Goal: Task Accomplishment & Management: Use online tool/utility

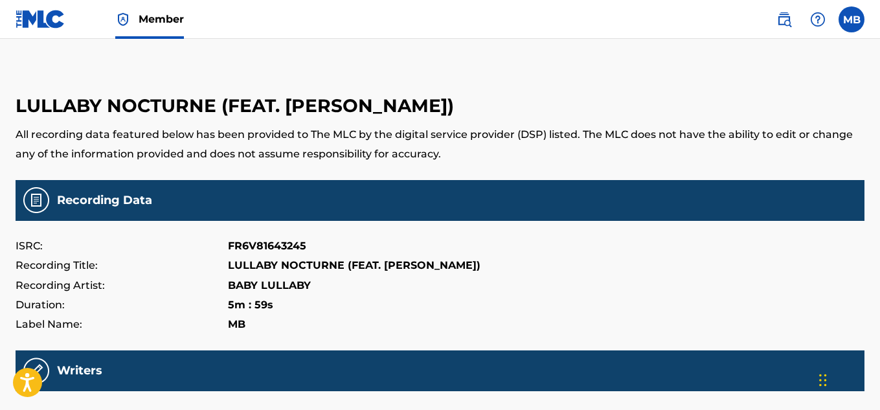
click at [49, 19] on img at bounding box center [41, 19] width 50 height 19
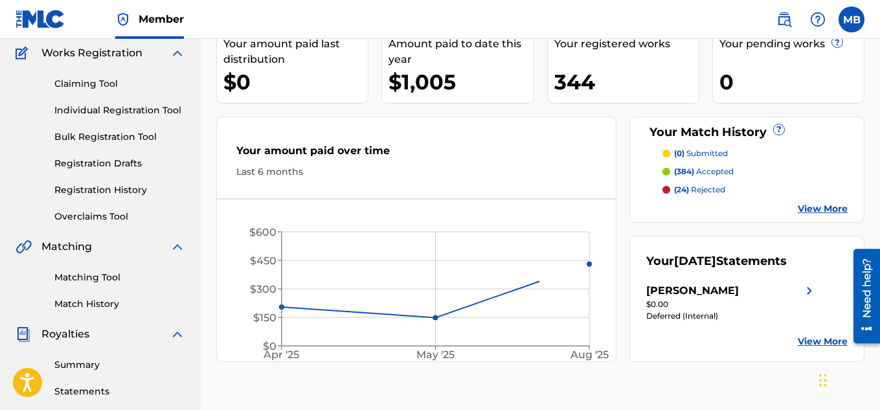
scroll to position [216, 0]
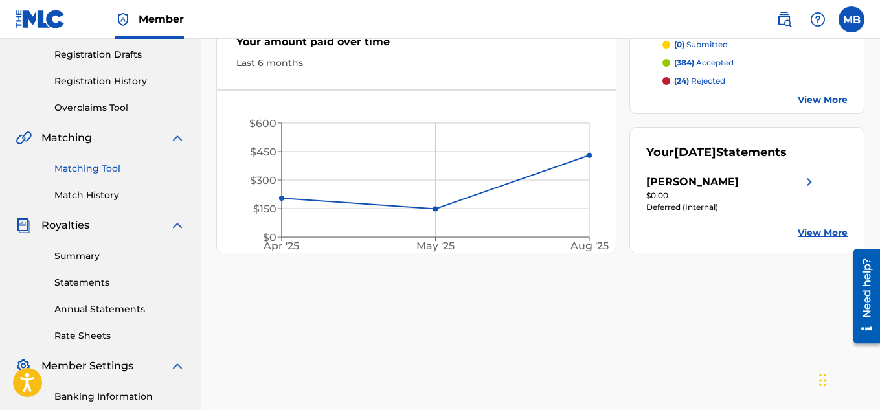
click at [94, 170] on link "Matching Tool" at bounding box center [119, 169] width 131 height 14
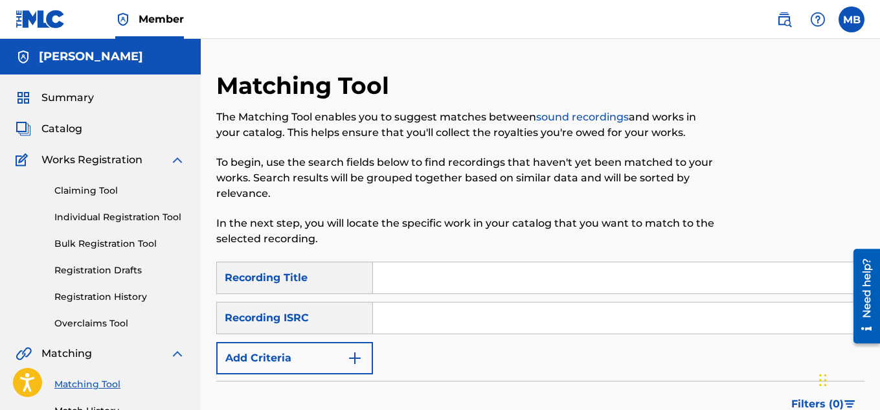
click at [468, 8] on nav "Member MB MB Marcin Brzozowski marputte@gmail.com Profile Log out" at bounding box center [440, 19] width 880 height 39
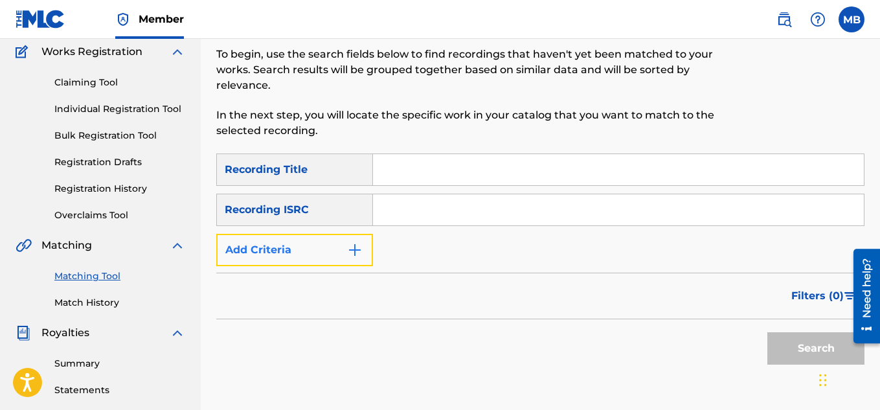
click at [365, 240] on button "Add Criteria" at bounding box center [294, 250] width 157 height 32
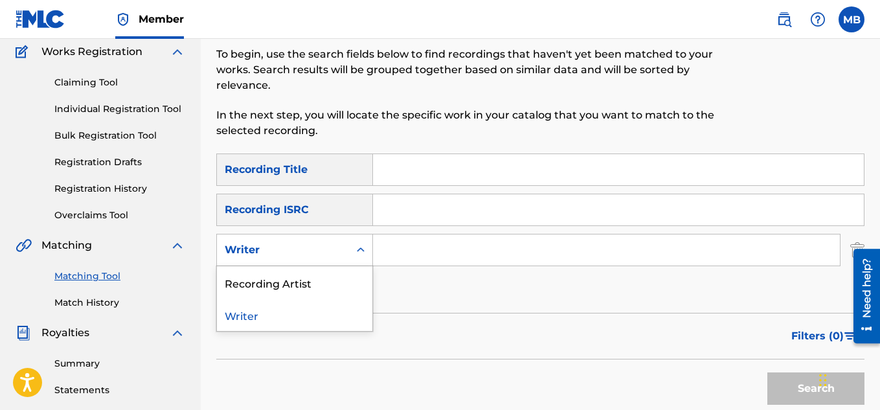
click at [363, 254] on icon "Search Form" at bounding box center [360, 249] width 13 height 13
click at [313, 282] on div "Recording Artist" at bounding box center [294, 282] width 155 height 32
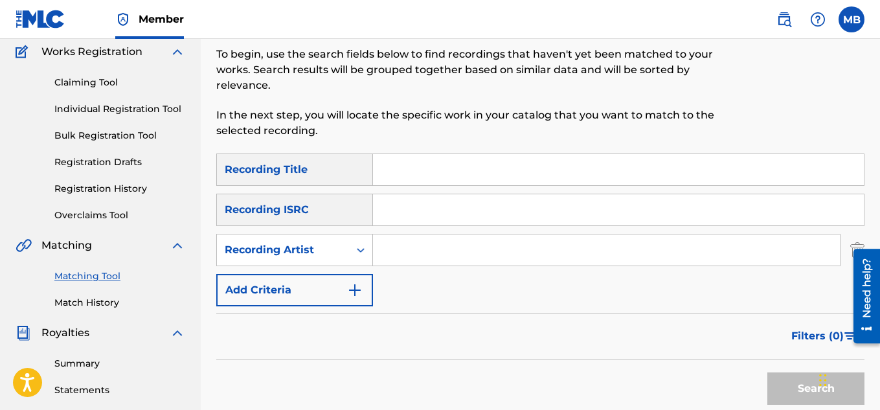
click at [399, 249] on input "Search Form" at bounding box center [606, 249] width 467 height 31
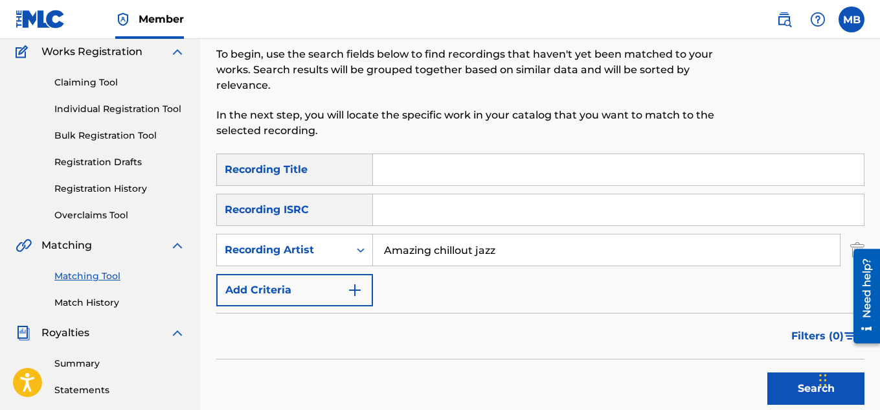
type input "Amazing chillout jazz"
click at [767, 372] on button "Search" at bounding box center [815, 388] width 97 height 32
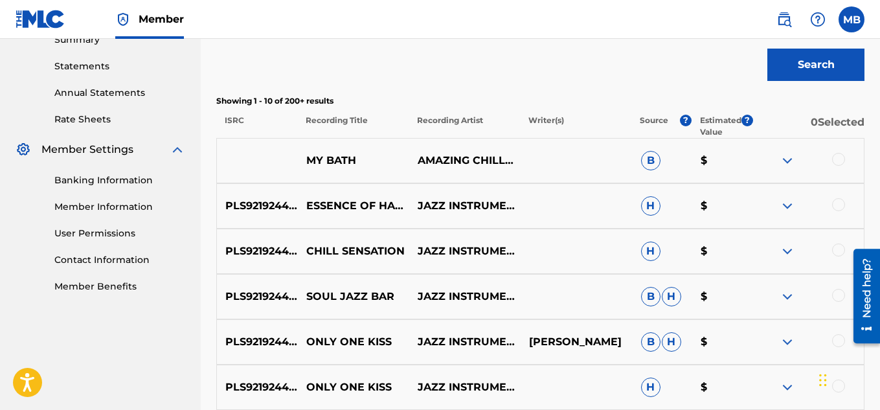
scroll to position [324, 0]
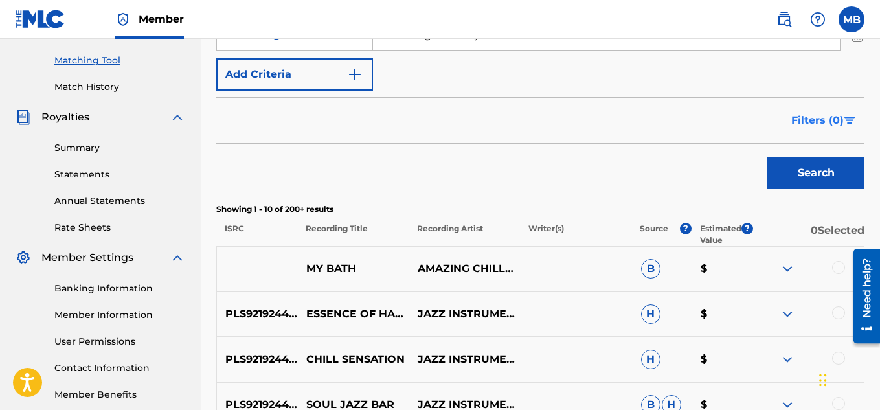
click at [797, 113] on span "Filters ( 0 )" at bounding box center [817, 121] width 52 height 16
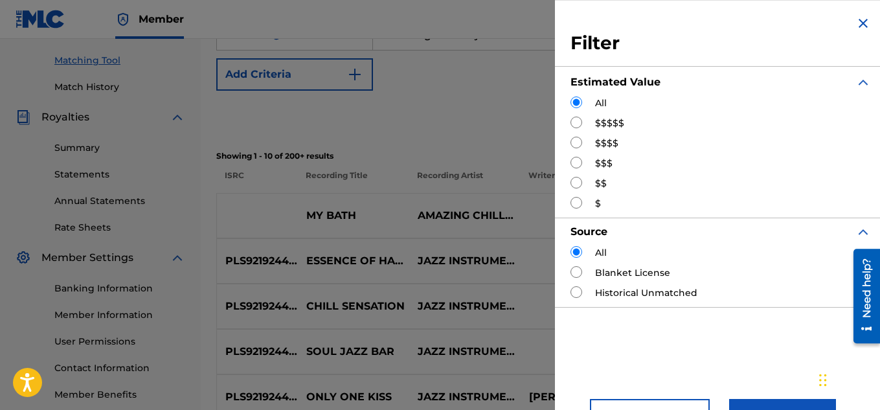
click at [577, 179] on input "Search Form" at bounding box center [576, 183] width 12 height 12
radio input "true"
click at [575, 159] on input "Search Form" at bounding box center [576, 163] width 12 height 12
radio input "true"
click at [755, 401] on button "Apply Filters" at bounding box center [782, 415] width 107 height 32
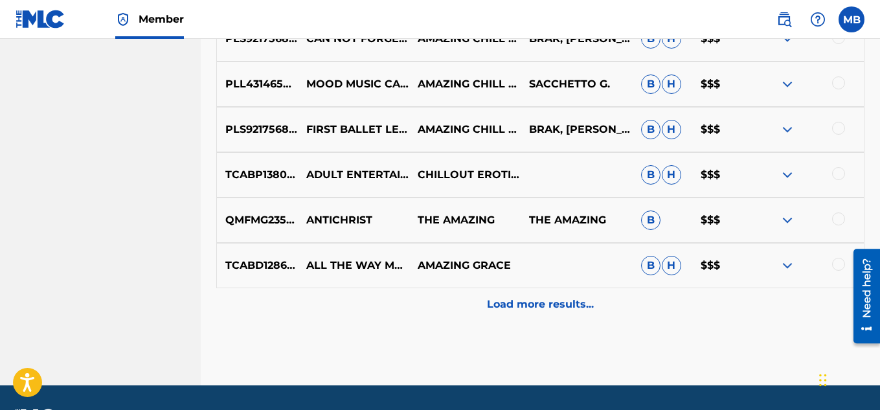
scroll to position [716, 0]
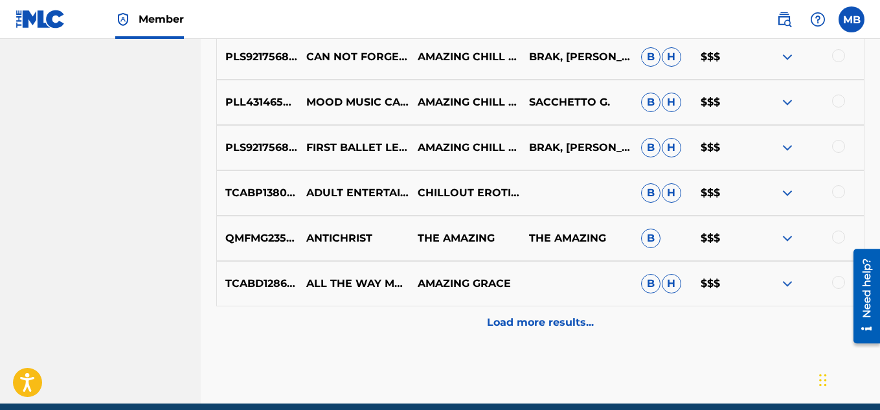
click at [510, 327] on p "Load more results..." at bounding box center [540, 323] width 107 height 16
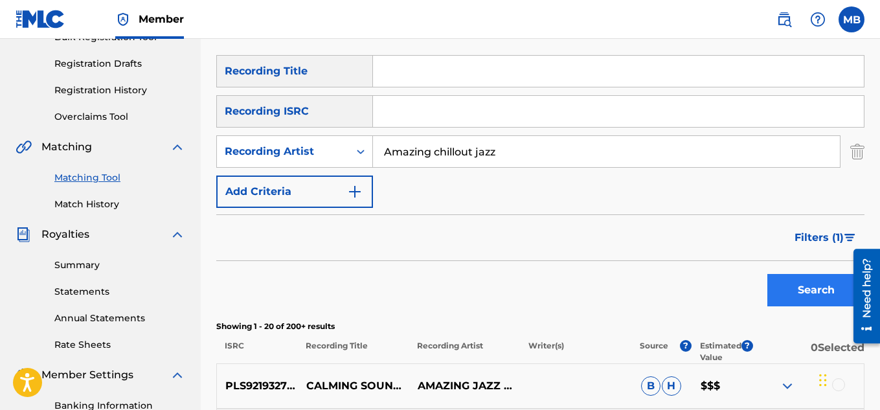
scroll to position [238, 0]
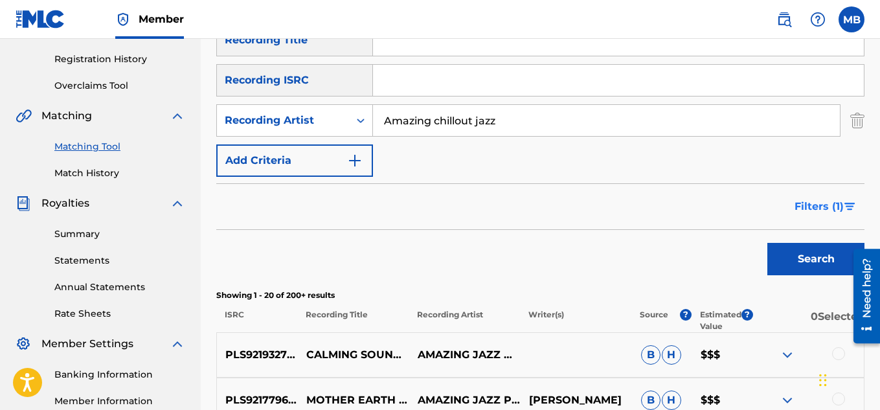
click at [823, 206] on span "Filters ( 1 )" at bounding box center [818, 207] width 49 height 16
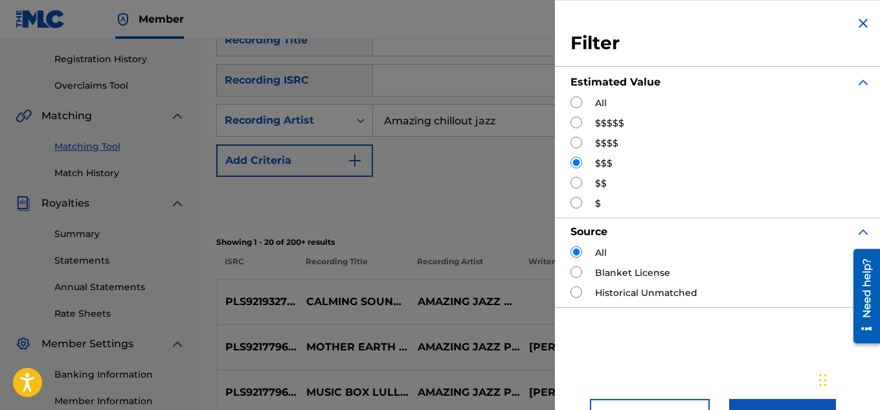
click at [581, 146] on input "Search Form" at bounding box center [576, 143] width 12 height 12
radio input "true"
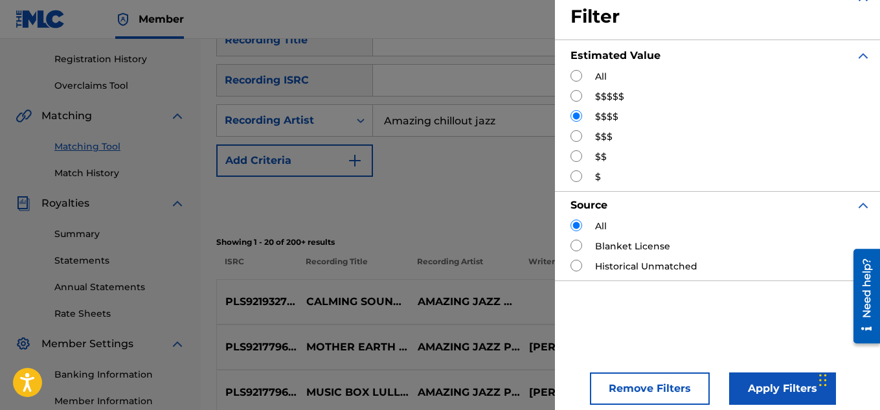
scroll to position [37, 0]
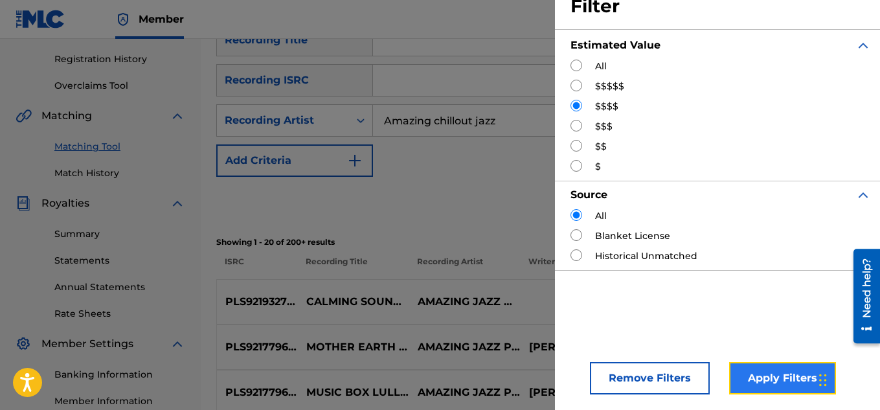
click at [766, 372] on button "Apply Filters" at bounding box center [782, 378] width 107 height 32
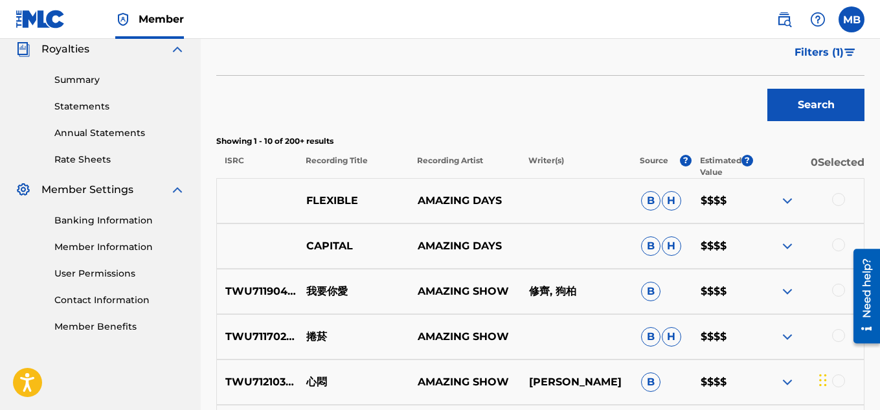
scroll to position [340, 0]
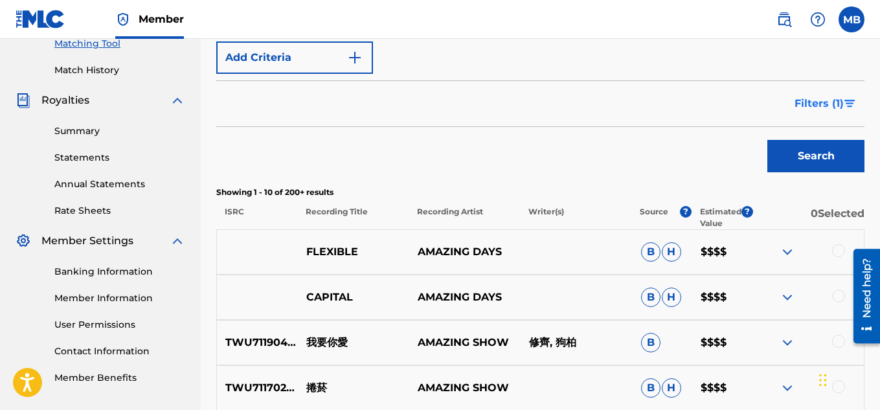
click at [799, 105] on span "Filters ( 1 )" at bounding box center [818, 104] width 49 height 16
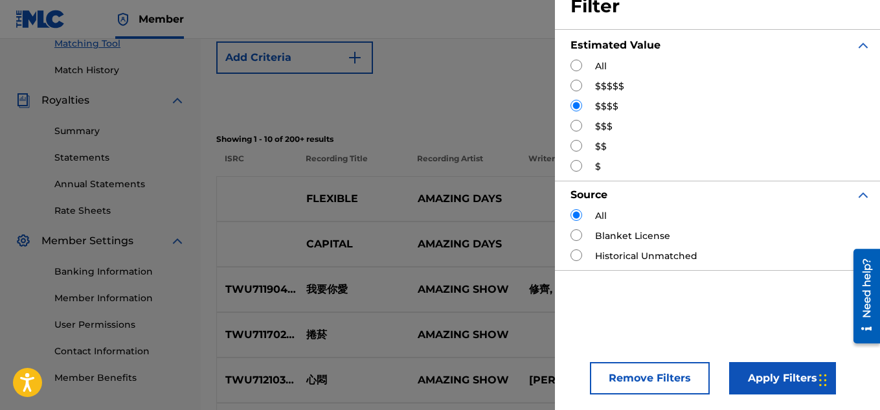
click at [576, 125] on input "Search Form" at bounding box center [576, 126] width 12 height 12
radio input "true"
click at [578, 144] on input "Search Form" at bounding box center [576, 146] width 12 height 12
radio input "true"
click at [772, 382] on button "Apply Filters" at bounding box center [782, 378] width 107 height 32
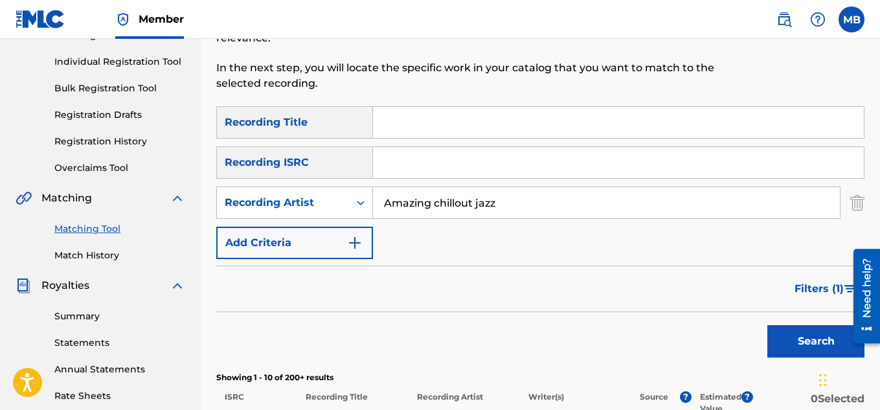
scroll to position [216, 0]
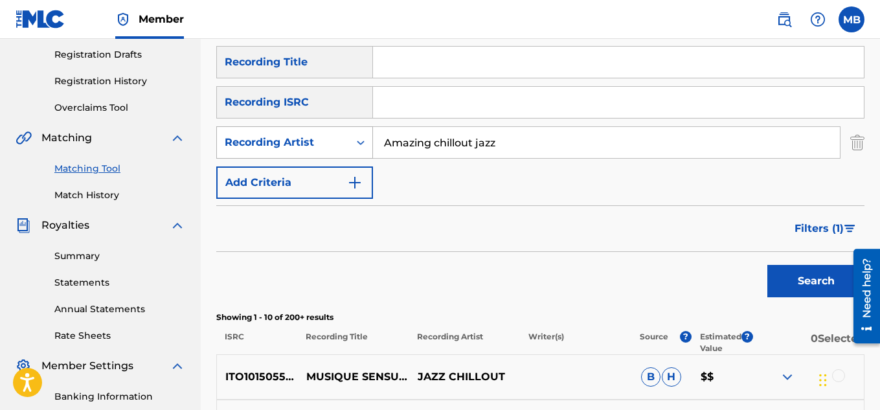
drag, startPoint x: 509, startPoint y: 149, endPoint x: 356, endPoint y: 146, distance: 153.4
click at [356, 146] on div "SearchWithCriteriab993fbc4-1572-4f25-a563-44fba48ddb5e Recording Artist Amazing…" at bounding box center [540, 142] width 648 height 32
type input "smooth jazz academy"
click at [767, 265] on button "Search" at bounding box center [815, 281] width 97 height 32
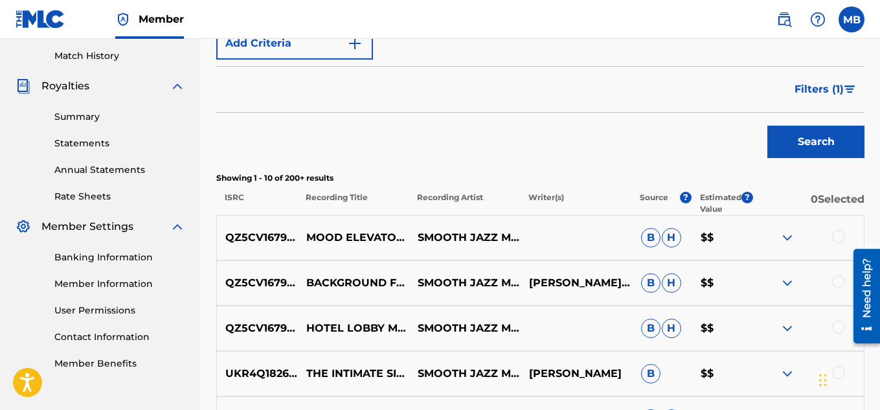
scroll to position [324, 0]
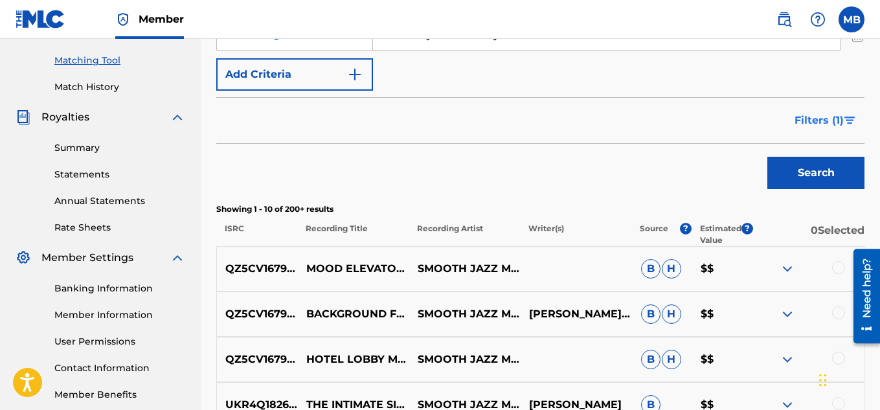
click at [788, 119] on button "Filters ( 1 )" at bounding box center [825, 120] width 78 height 32
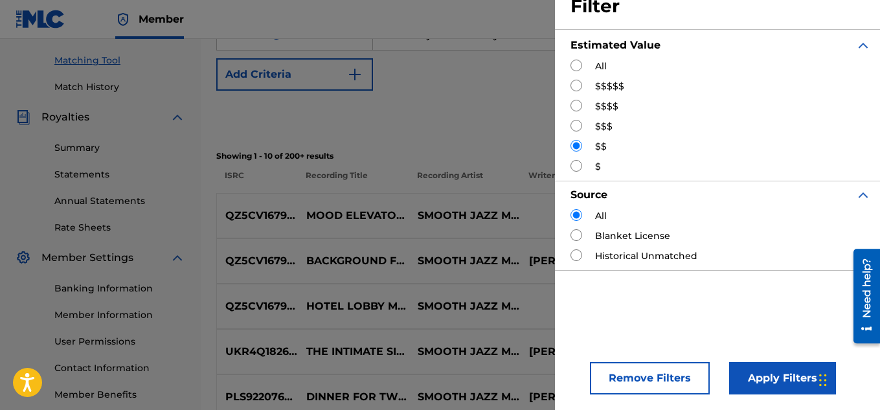
click at [571, 125] on input "Search Form" at bounding box center [576, 126] width 12 height 12
radio input "true"
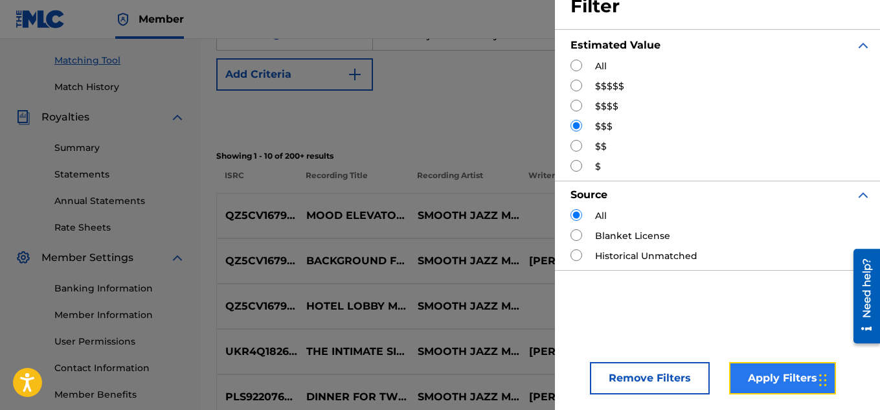
click at [788, 377] on button "Apply Filters" at bounding box center [782, 378] width 107 height 32
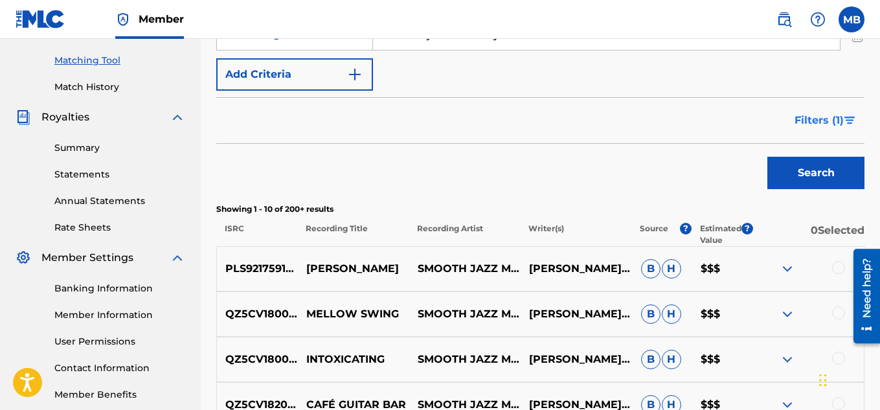
click at [799, 110] on button "Filters ( 1 )" at bounding box center [825, 120] width 78 height 32
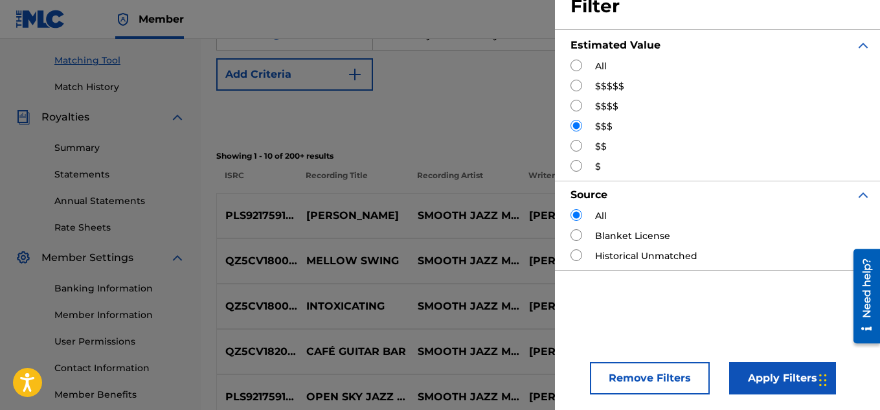
click at [575, 108] on input "Search Form" at bounding box center [576, 106] width 12 height 12
radio input "true"
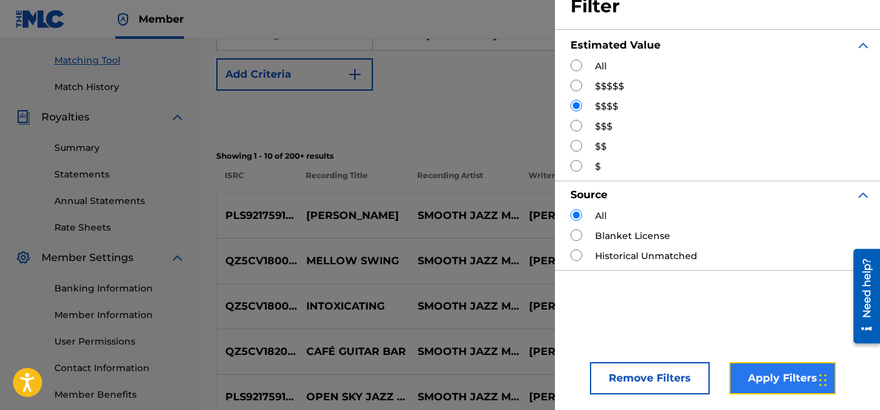
click at [781, 370] on button "Apply Filters" at bounding box center [782, 378] width 107 height 32
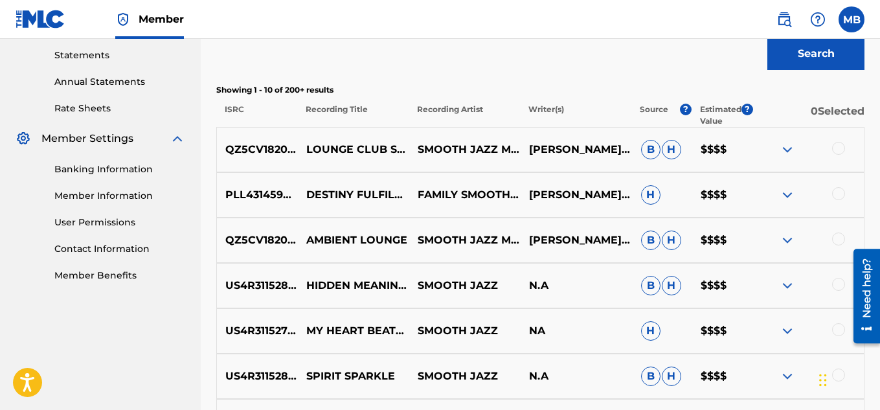
scroll to position [539, 0]
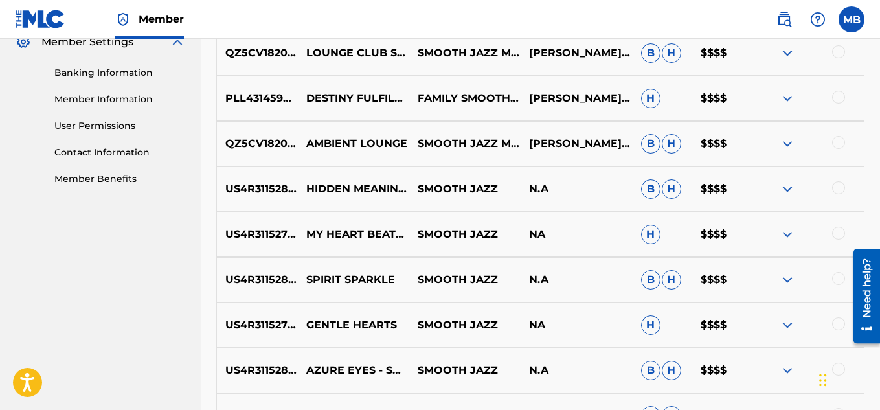
click at [786, 49] on img at bounding box center [787, 53] width 16 height 16
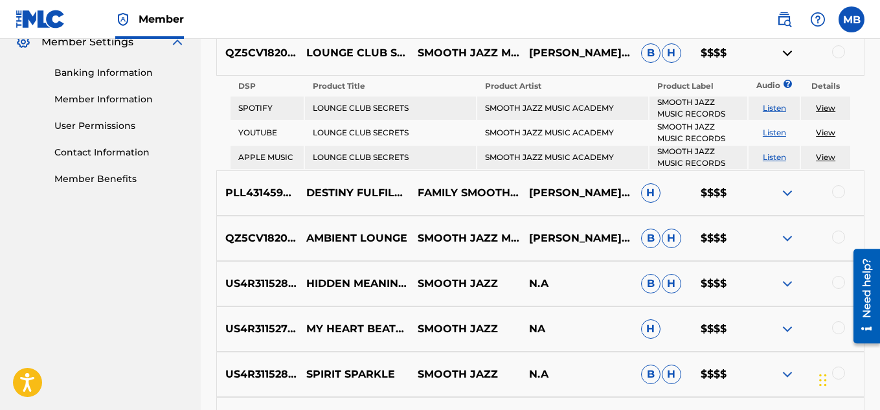
click at [832, 158] on link "View" at bounding box center [824, 157] width 19 height 10
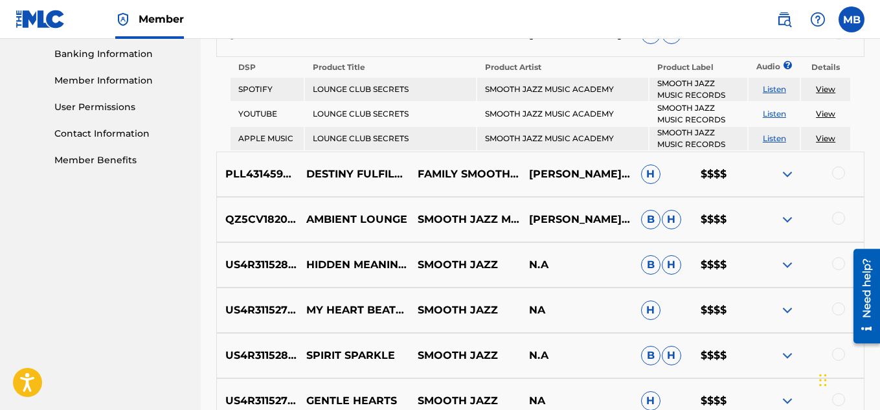
scroll to position [651, 0]
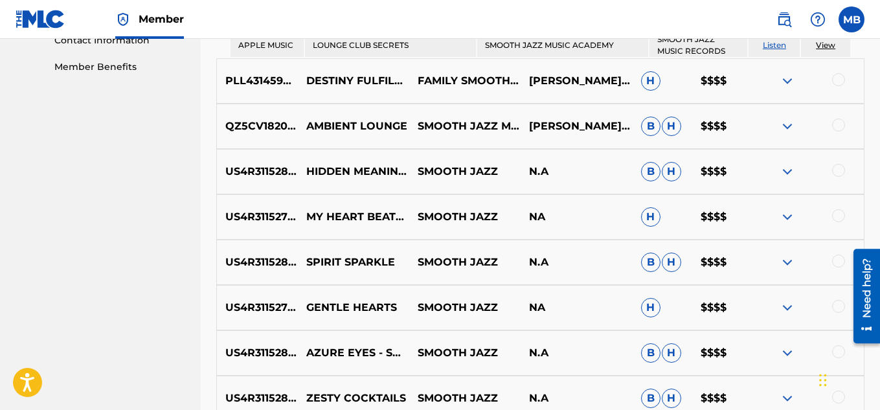
click at [786, 167] on img at bounding box center [787, 172] width 16 height 16
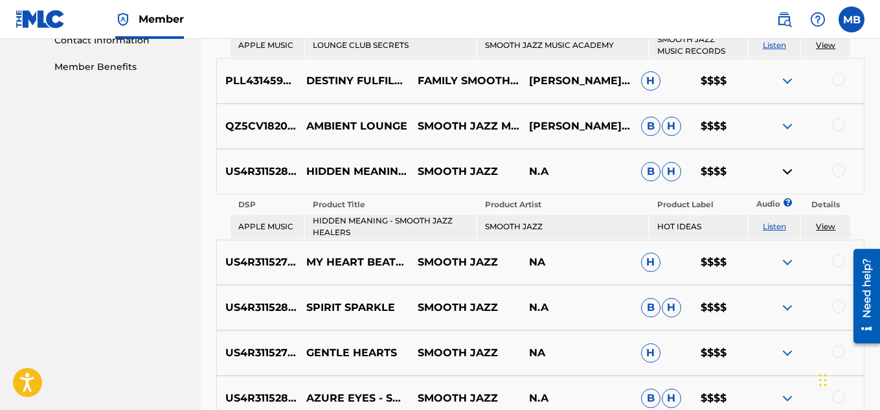
click at [828, 227] on link "View" at bounding box center [824, 226] width 19 height 10
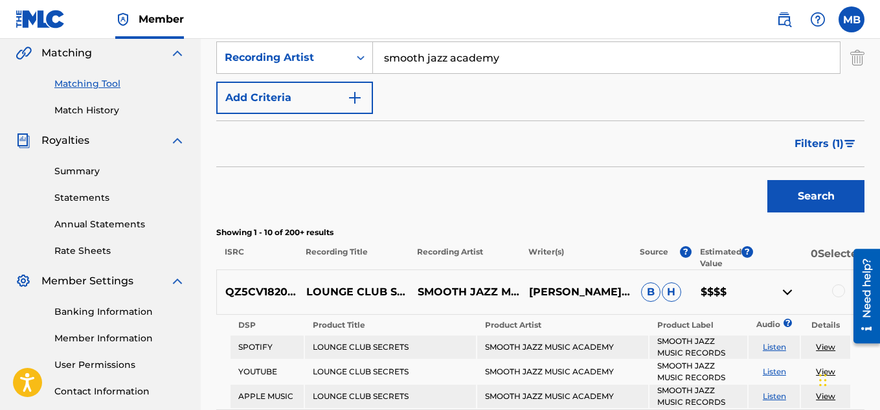
scroll to position [111, 0]
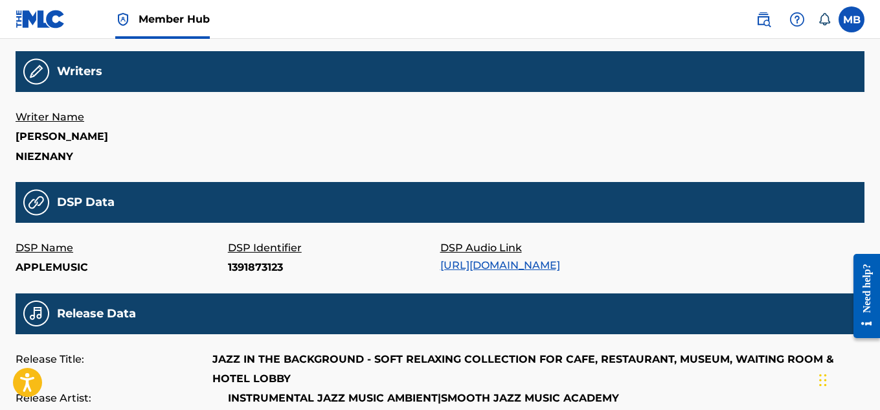
scroll to position [216, 0]
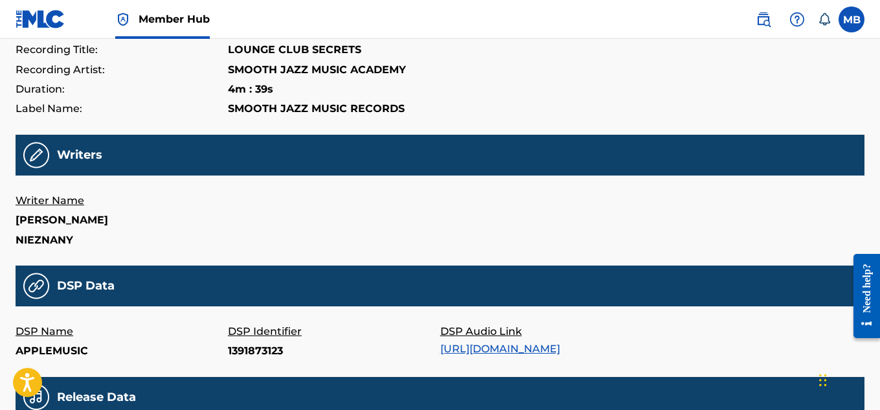
click at [560, 348] on link "[URL][DOMAIN_NAME]" at bounding box center [500, 348] width 120 height 12
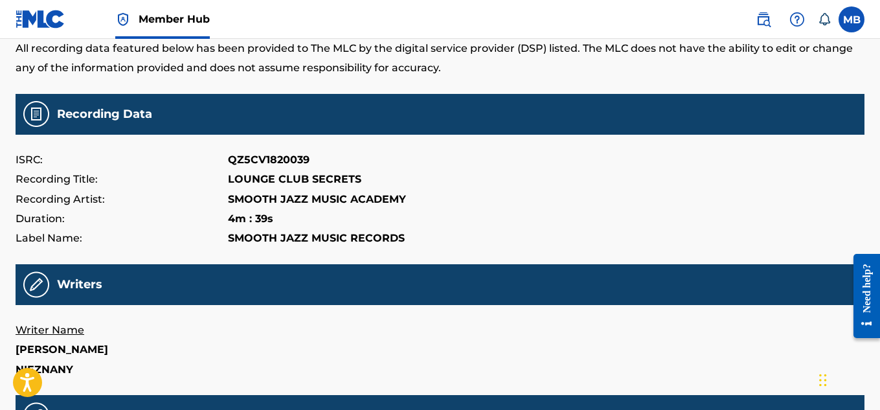
scroll to position [0, 0]
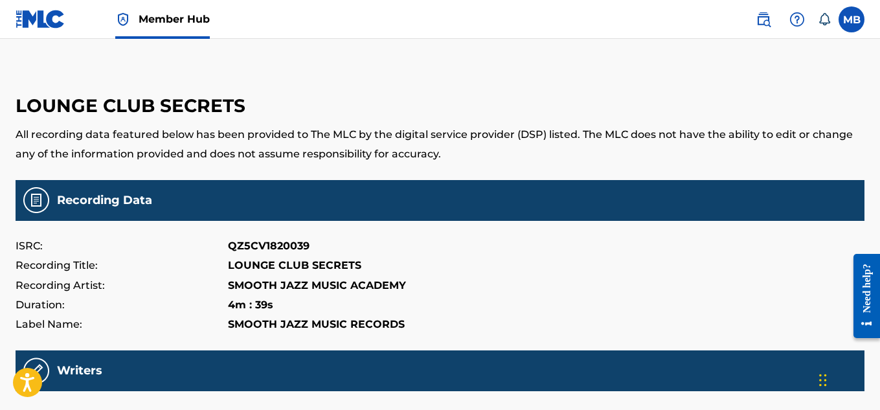
click at [28, 17] on img at bounding box center [41, 19] width 50 height 19
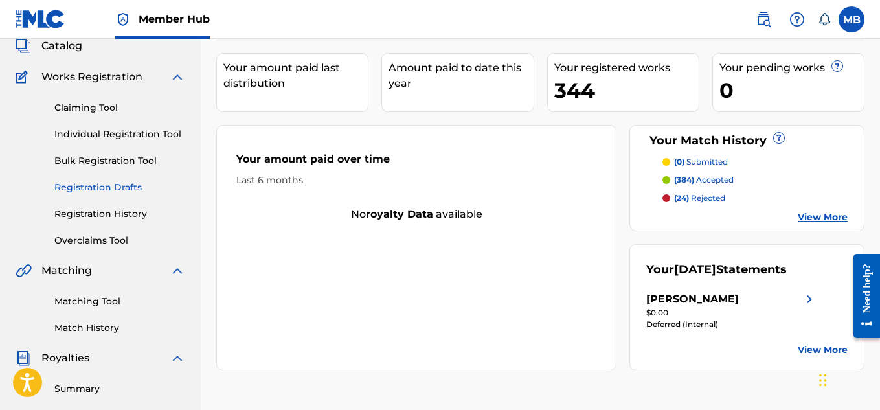
scroll to position [108, 0]
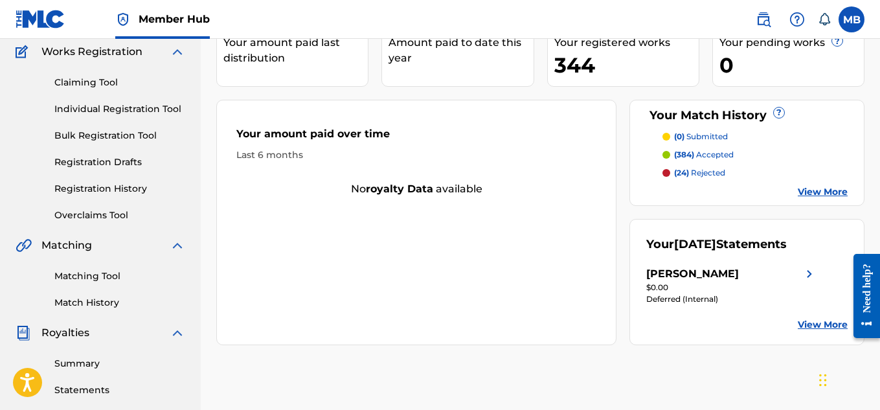
click at [96, 278] on link "Matching Tool" at bounding box center [119, 276] width 131 height 14
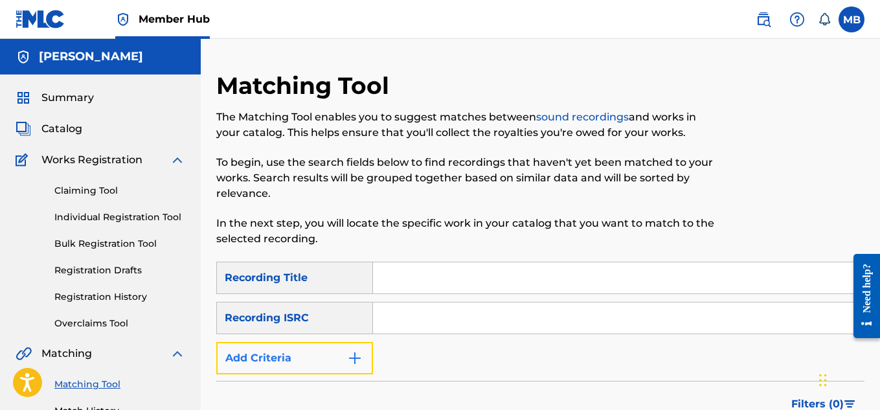
click at [359, 359] on img "Search Form" at bounding box center [355, 358] width 16 height 16
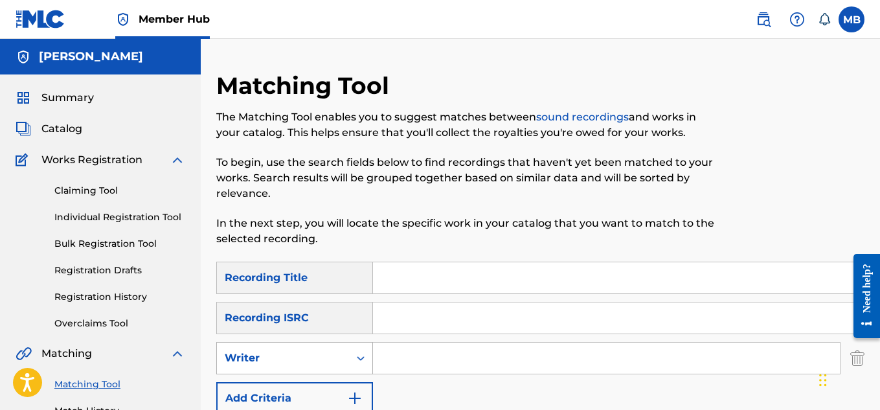
click at [362, 354] on icon "Search Form" at bounding box center [360, 357] width 13 height 13
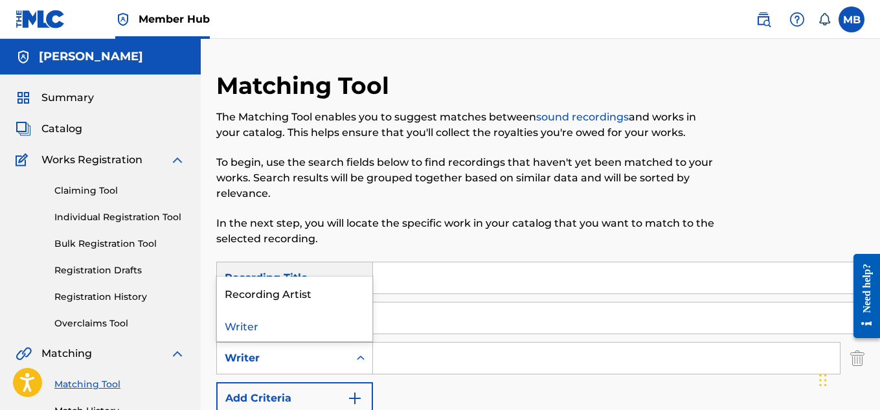
click at [279, 302] on div "Recording Artist" at bounding box center [294, 292] width 155 height 32
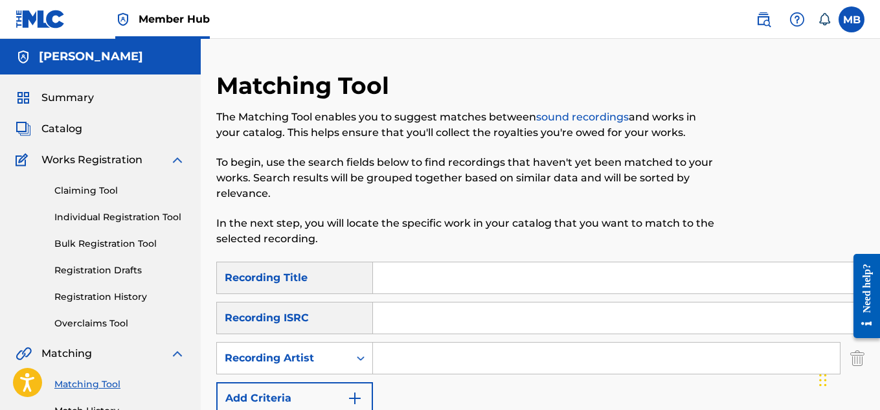
click at [406, 349] on input "Search Form" at bounding box center [606, 357] width 467 height 31
click at [414, 272] on input "Search Form" at bounding box center [618, 277] width 491 height 31
type input "meeting with [PERSON_NAME]"
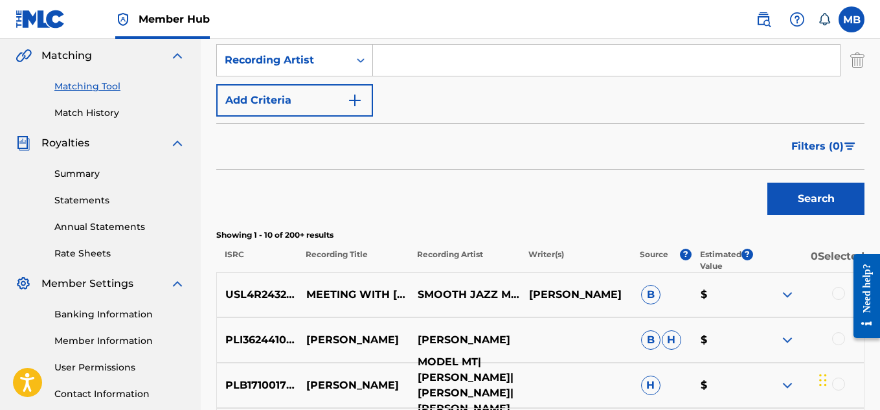
scroll to position [432, 0]
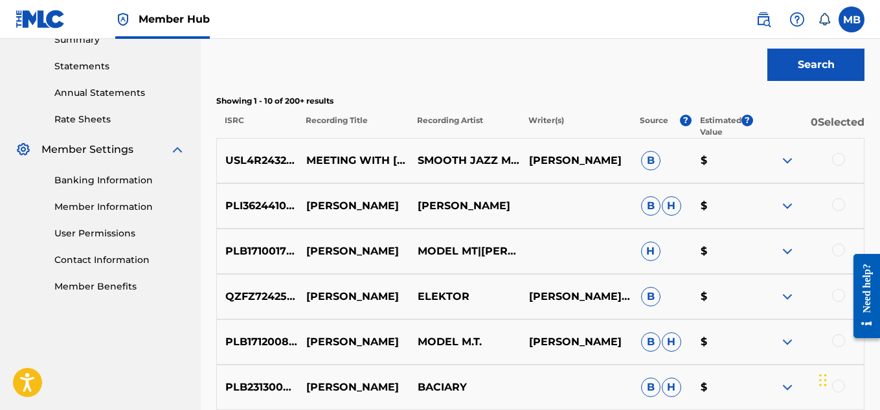
click at [784, 161] on img at bounding box center [787, 161] width 16 height 16
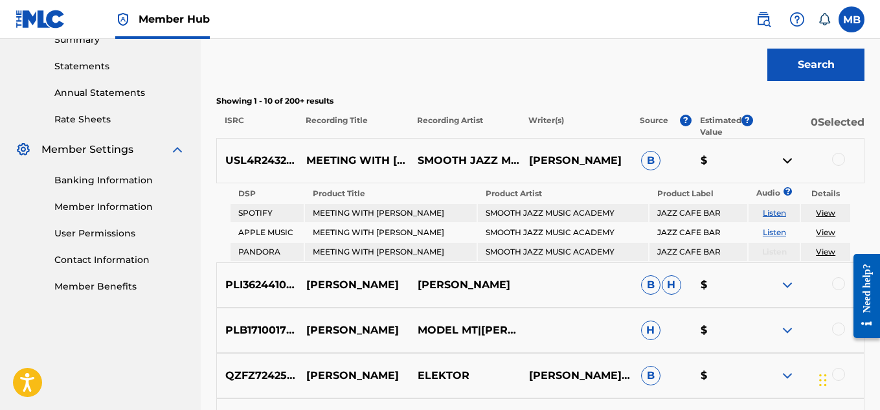
click at [839, 159] on div at bounding box center [838, 159] width 13 height 13
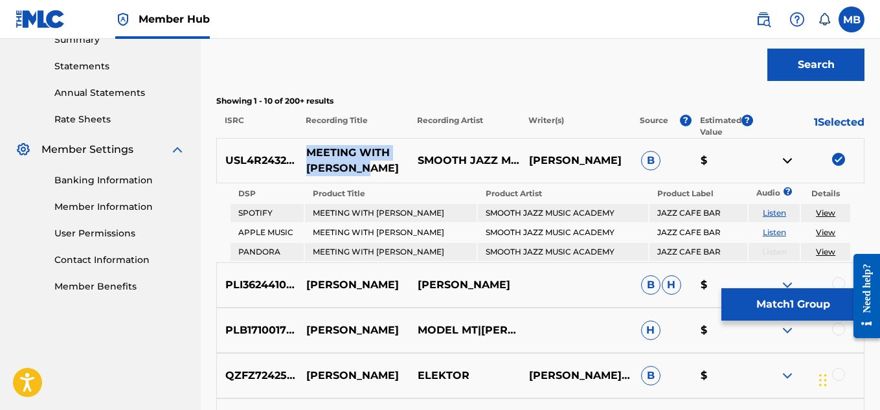
drag, startPoint x: 366, startPoint y: 164, endPoint x: 305, endPoint y: 152, distance: 62.7
click at [305, 152] on p "MEETING WITH [PERSON_NAME]" at bounding box center [353, 160] width 111 height 31
copy p "MEETING WITH [PERSON_NAME]"
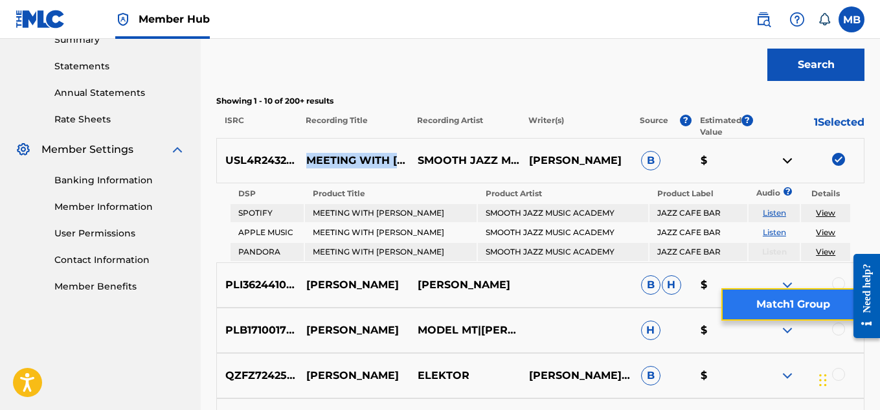
click at [778, 299] on button "Match 1 Group" at bounding box center [792, 304] width 143 height 32
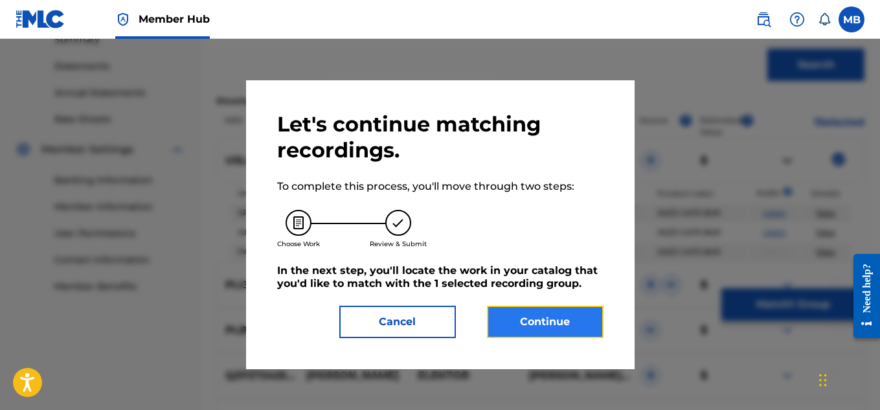
click at [533, 317] on button "Continue" at bounding box center [545, 321] width 116 height 32
click at [533, 317] on div "Matching Tool The Matching Tool enables you to suggest matches between sound re…" at bounding box center [540, 203] width 679 height 1127
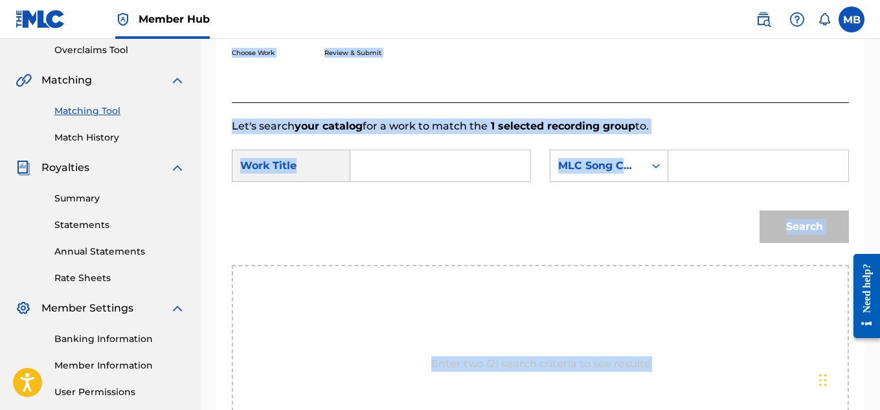
scroll to position [216, 0]
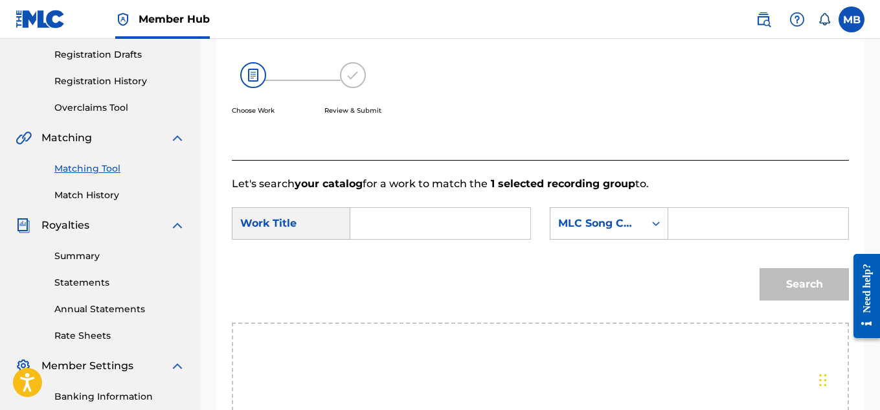
paste input "MEETING WITH [PERSON_NAME]"
type input "MEETING WITH [PERSON_NAME]"
click at [650, 230] on icon "Search Form" at bounding box center [655, 223] width 13 height 13
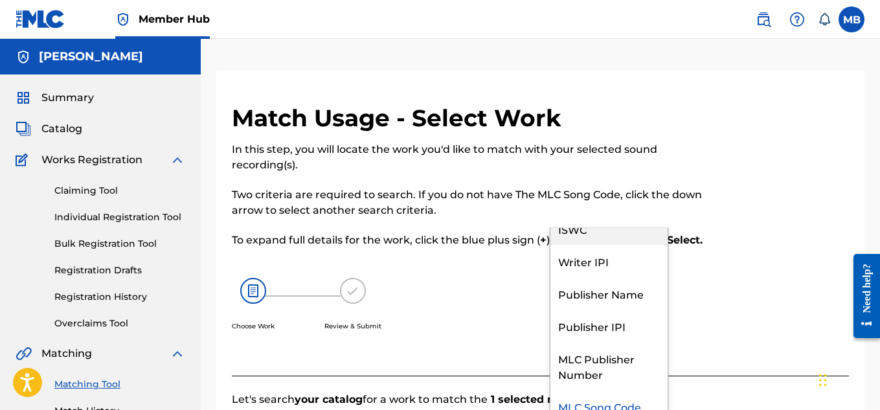
scroll to position [0, 0]
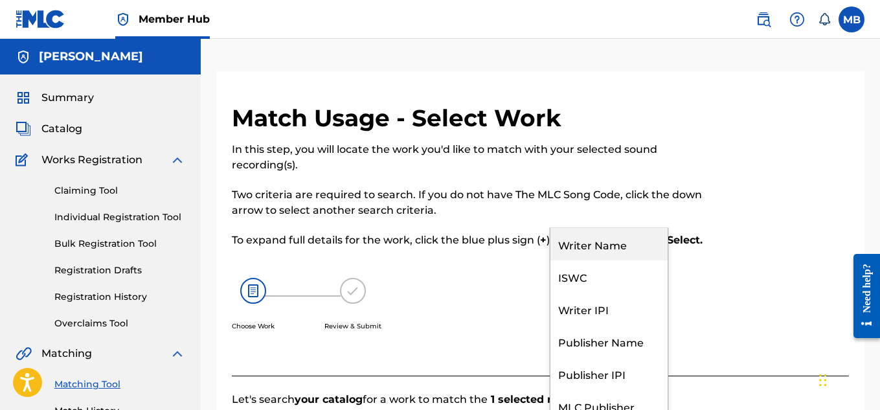
click at [639, 260] on div "Writer Name" at bounding box center [608, 244] width 117 height 32
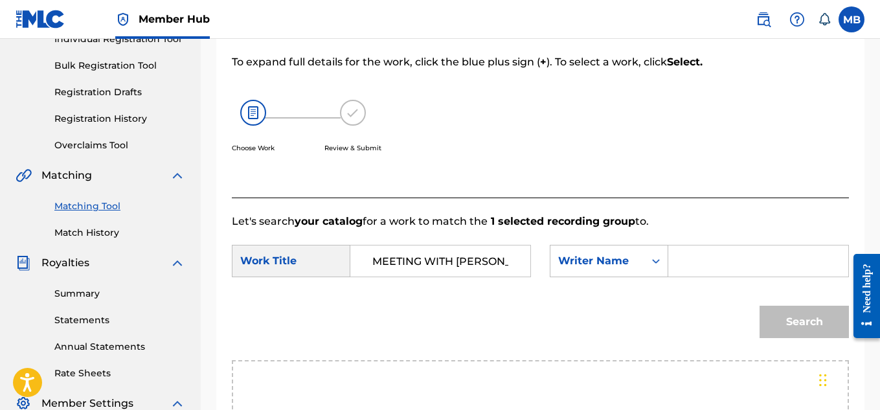
scroll to position [210, 0]
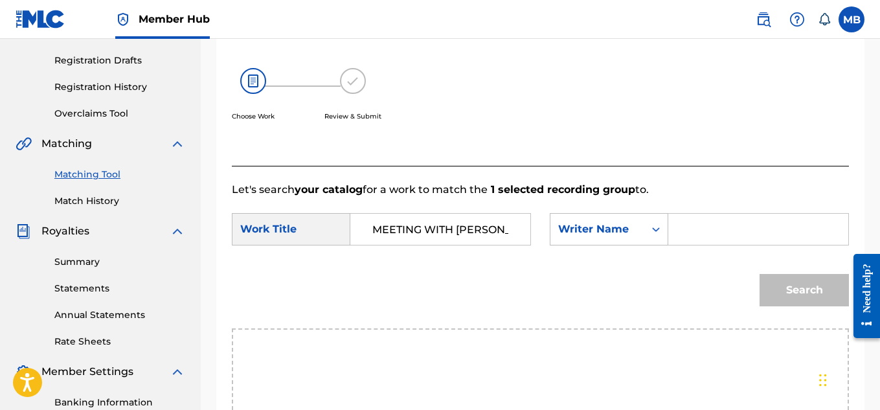
click at [703, 237] on input "Search Form" at bounding box center [758, 229] width 158 height 31
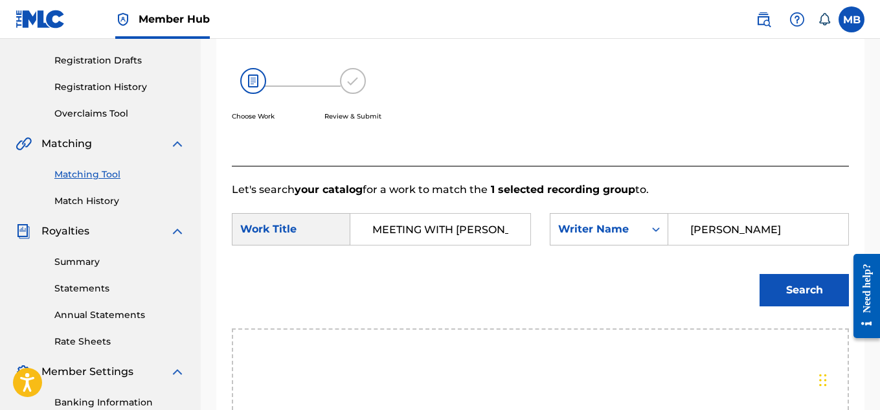
type input "[PERSON_NAME]"
click at [759, 274] on button "Search" at bounding box center [803, 290] width 89 height 32
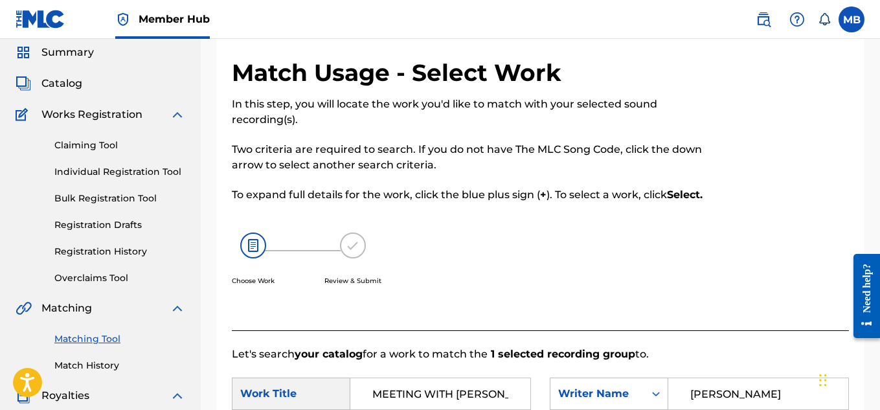
scroll to position [0, 0]
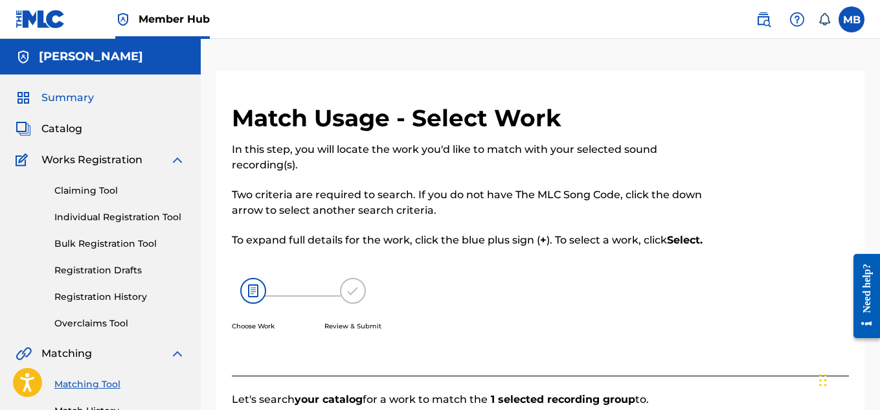
click at [53, 100] on span "Summary" at bounding box center [67, 98] width 52 height 16
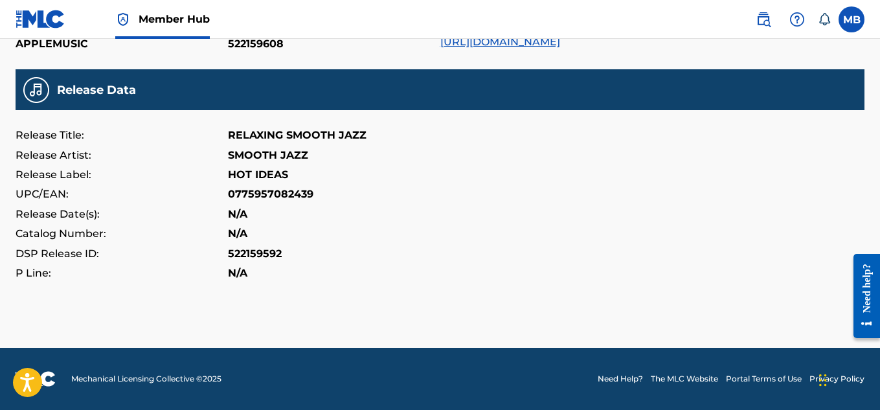
scroll to position [406, 0]
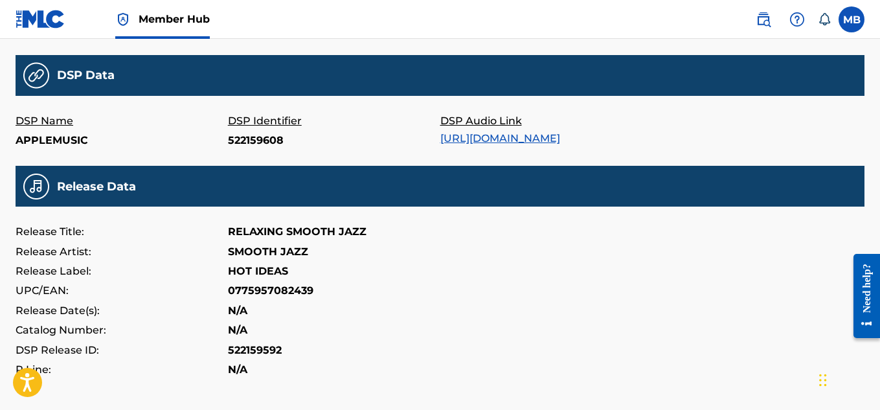
click at [485, 132] on link "https://music.apple.com/album/522159592?i=522159608" at bounding box center [500, 138] width 120 height 12
